Goal: Navigation & Orientation: Find specific page/section

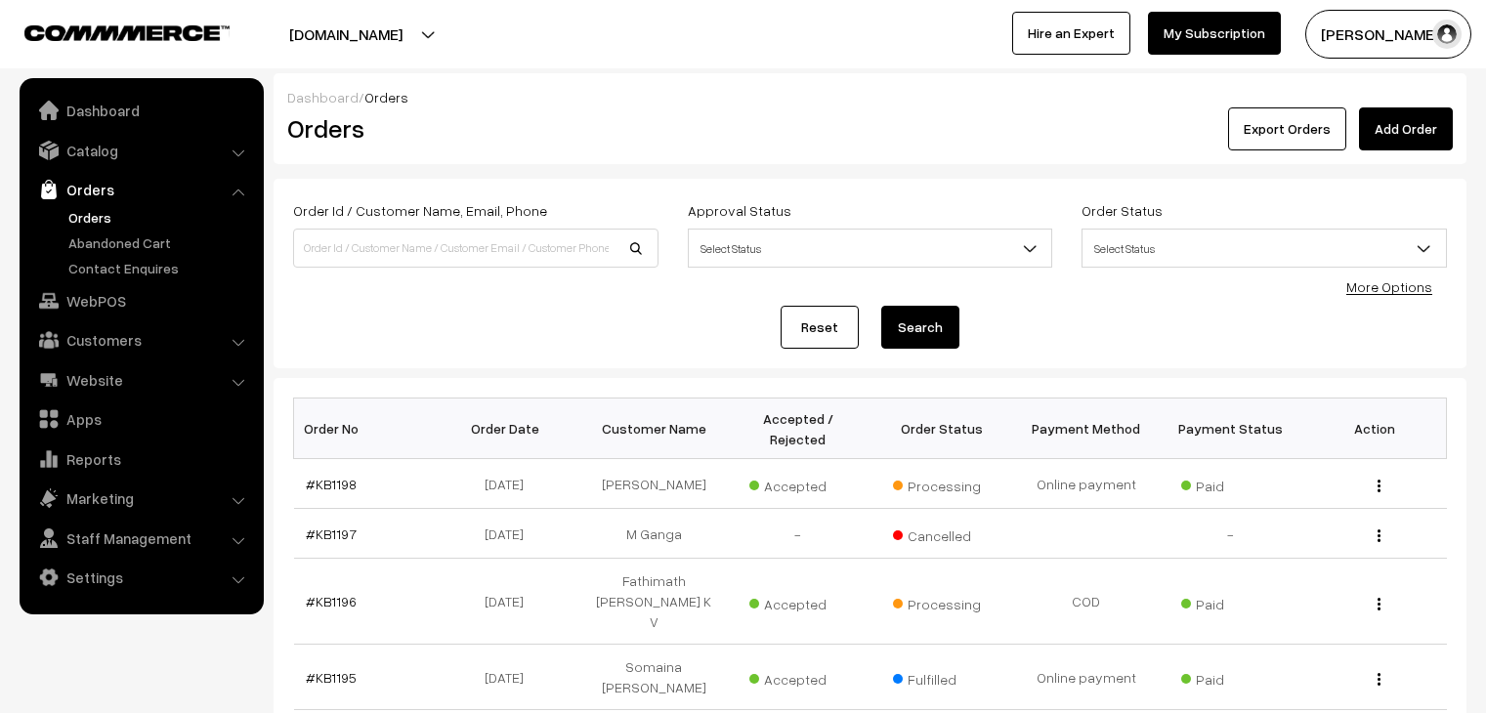
scroll to position [206, 0]
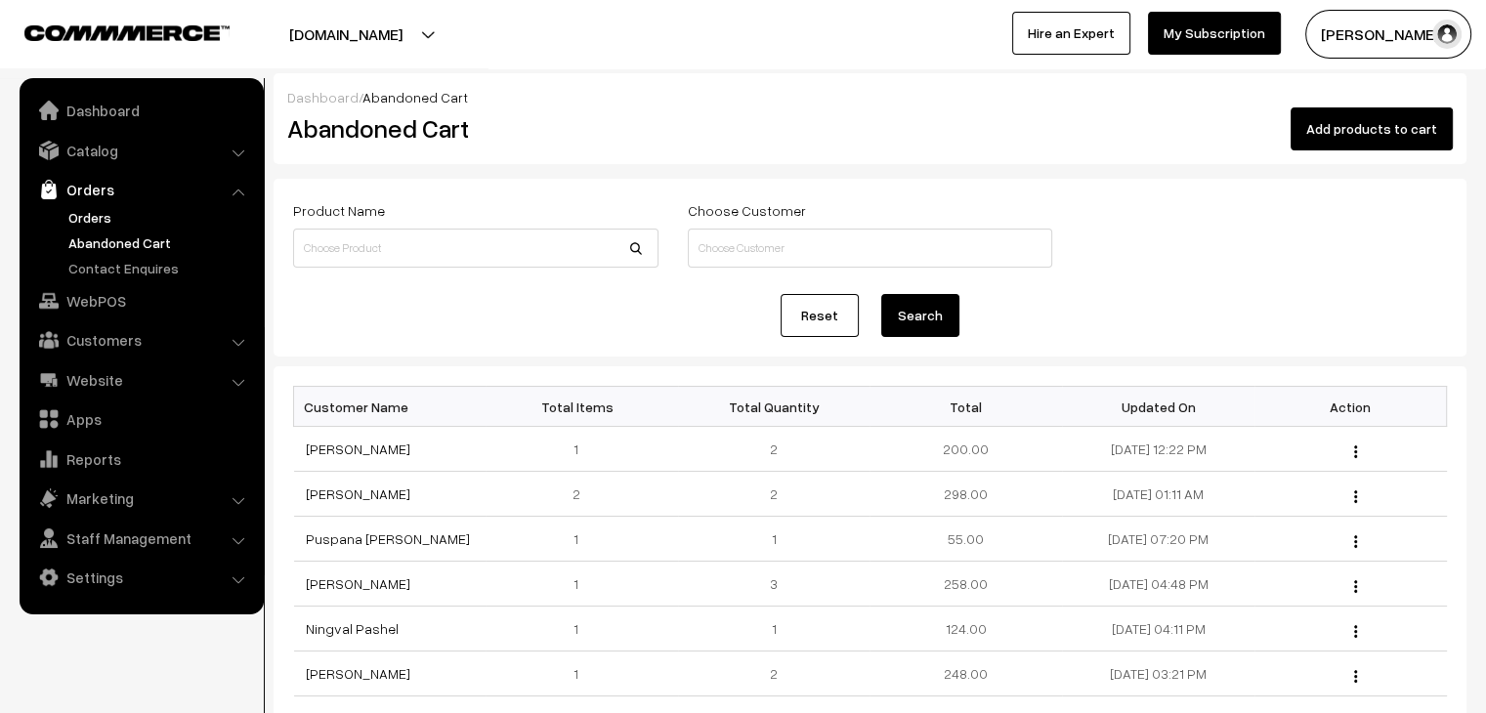
click at [99, 207] on link "Orders" at bounding box center [159, 217] width 193 height 21
